Goal: Navigation & Orientation: Find specific page/section

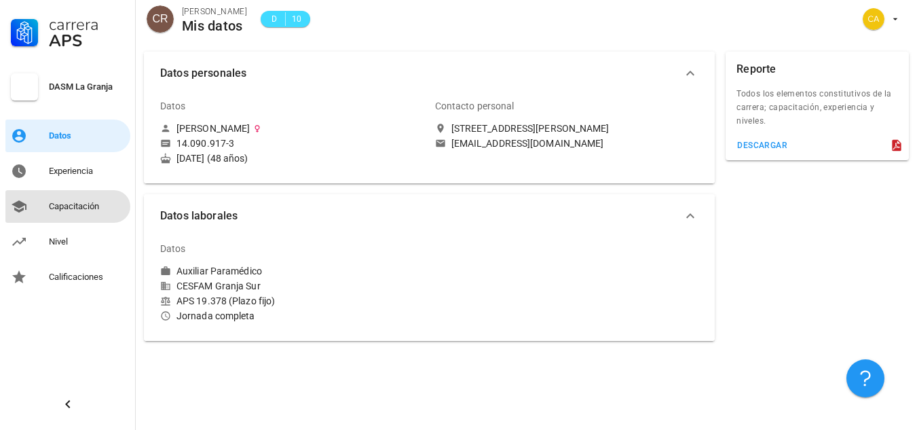
click at [73, 203] on div "Capacitación" at bounding box center [87, 206] width 76 height 11
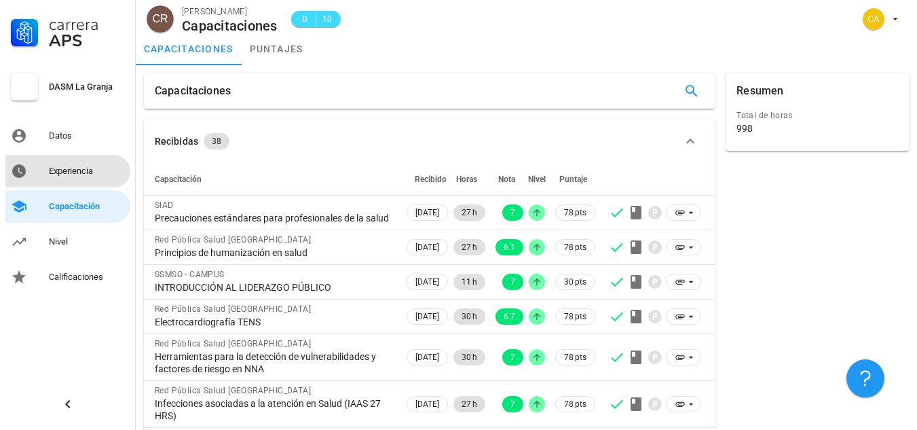
click at [65, 173] on div "Experiencia" at bounding box center [87, 171] width 76 height 11
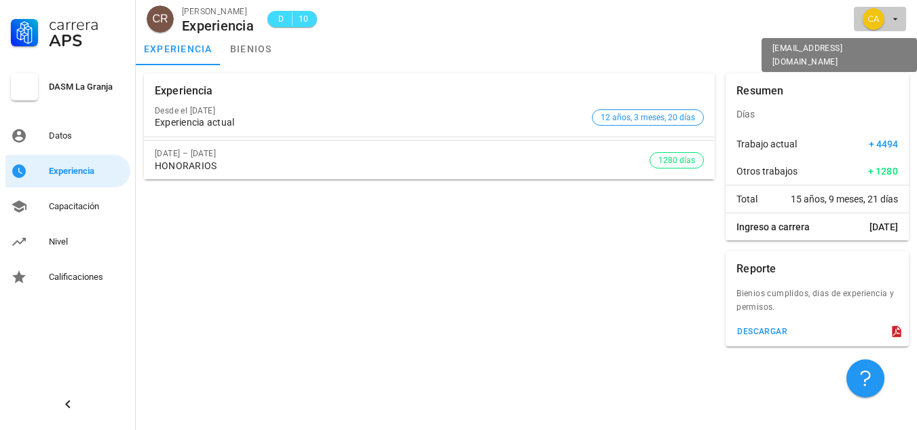
click at [899, 20] on icon "button" at bounding box center [895, 19] width 11 height 11
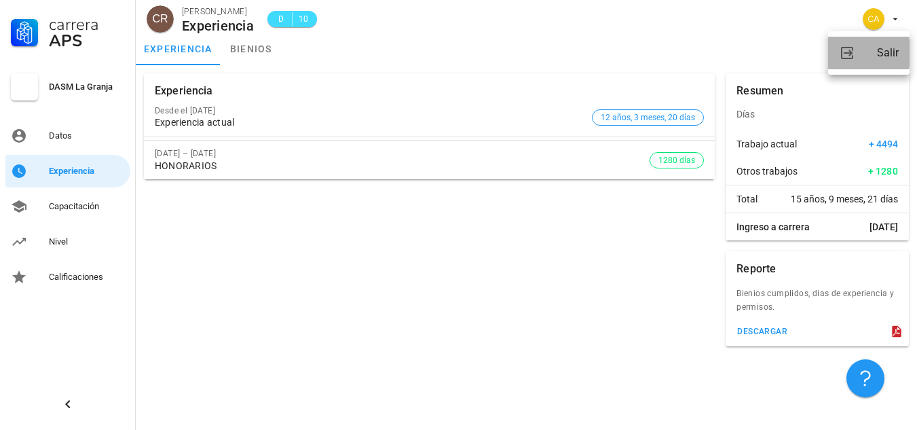
click at [889, 57] on div "Salir" at bounding box center [888, 52] width 22 height 27
